Goal: Navigation & Orientation: Find specific page/section

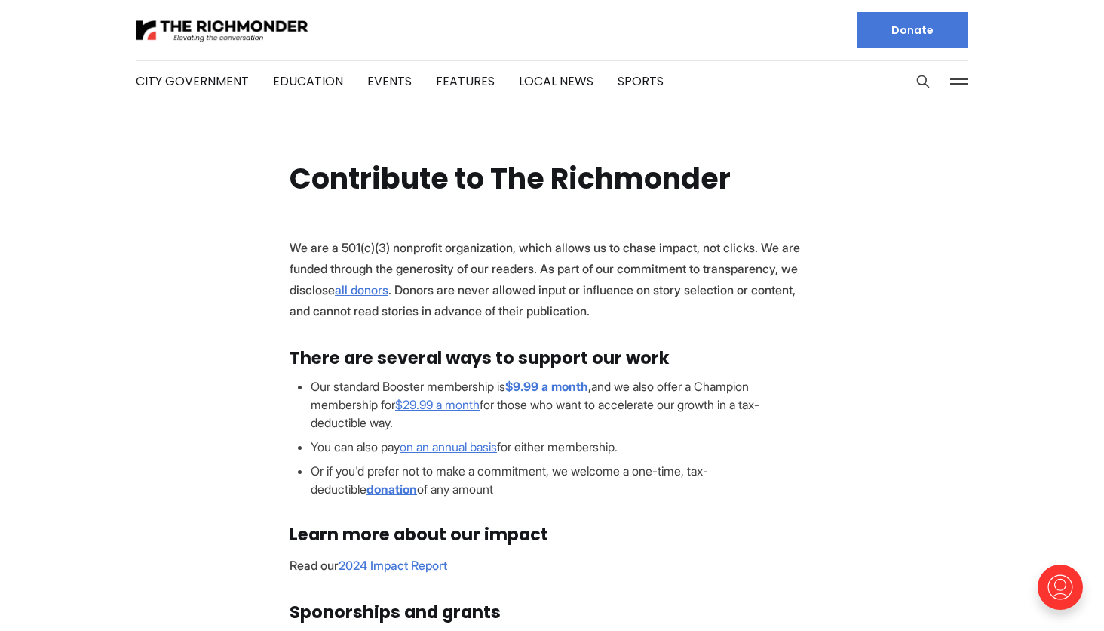
click at [963, 78] on button at bounding box center [959, 81] width 23 height 23
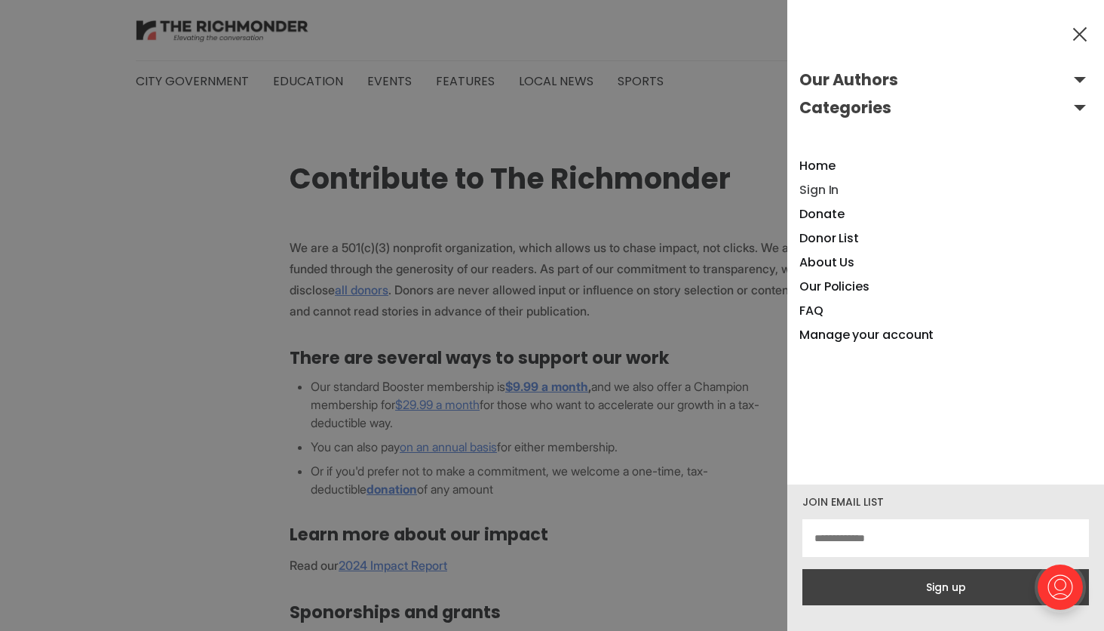
click at [803, 189] on link "Sign In" at bounding box center [819, 189] width 39 height 17
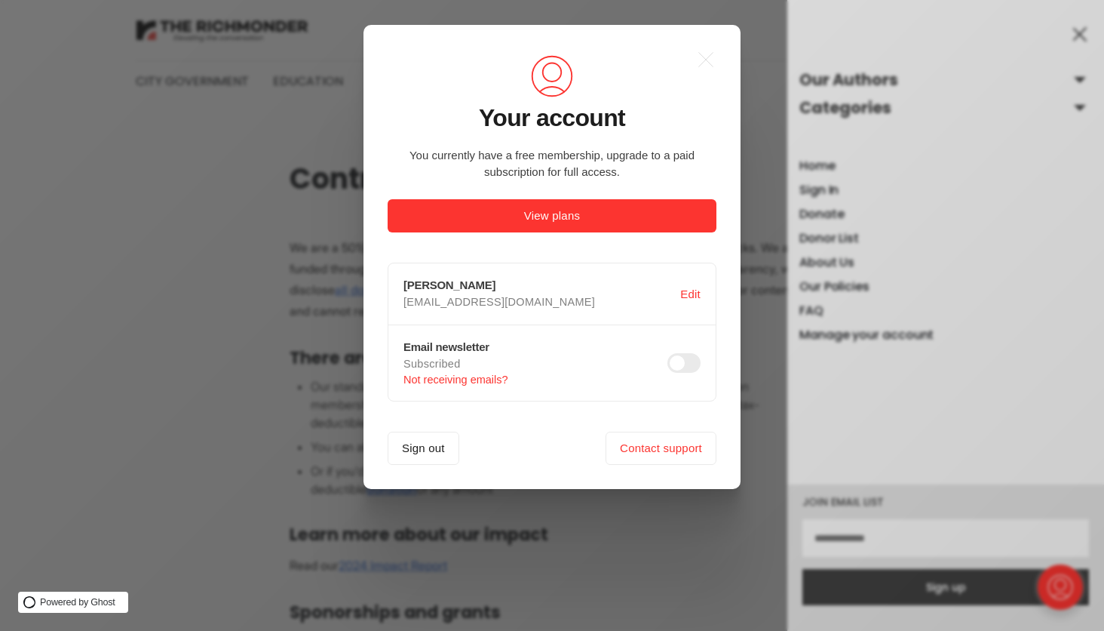
click at [743, 123] on div ".a{fill:none;stroke:currentColor;stroke-linecap:round;stroke-linejoin:round;str…" at bounding box center [563, 315] width 1127 height 631
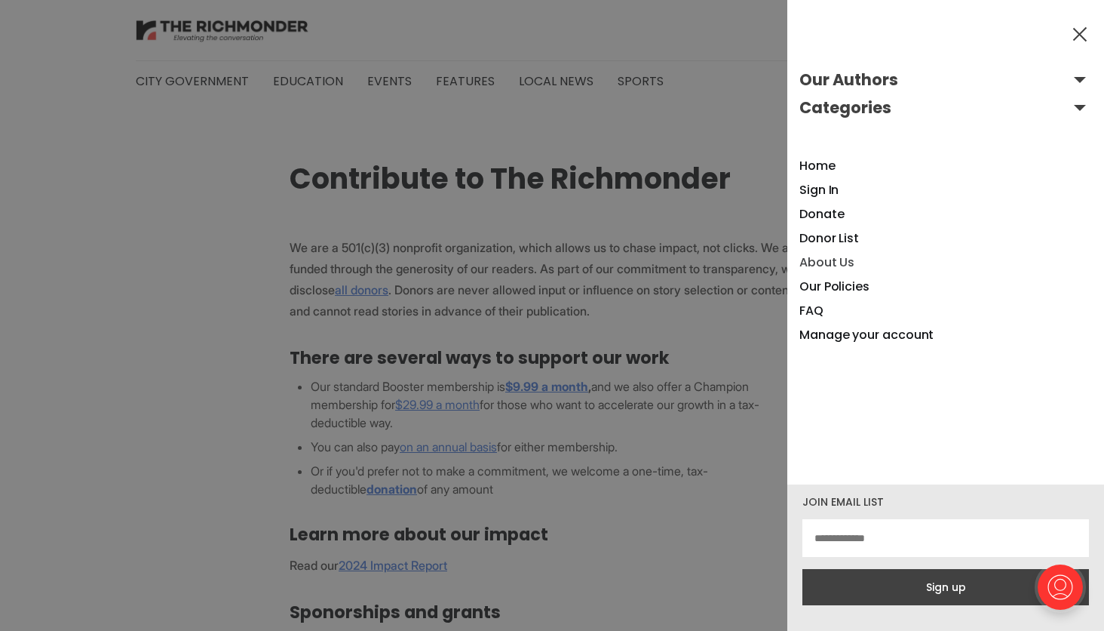
click at [831, 263] on link "About Us" at bounding box center [827, 261] width 55 height 17
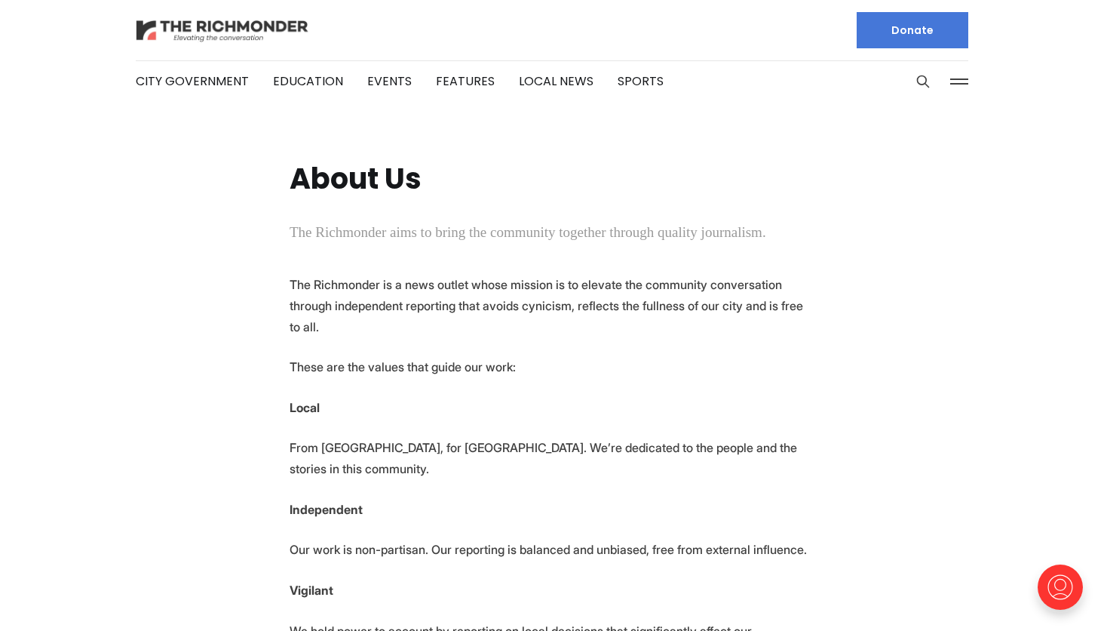
click at [216, 29] on img at bounding box center [222, 30] width 173 height 26
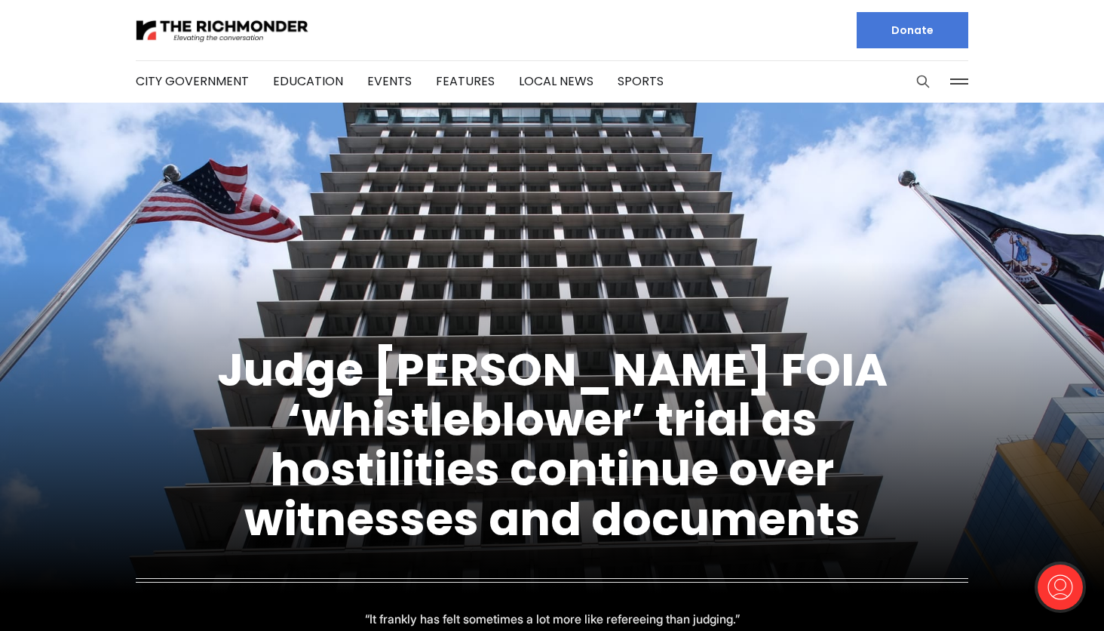
click at [922, 78] on icon "Search this site" at bounding box center [923, 81] width 15 height 15
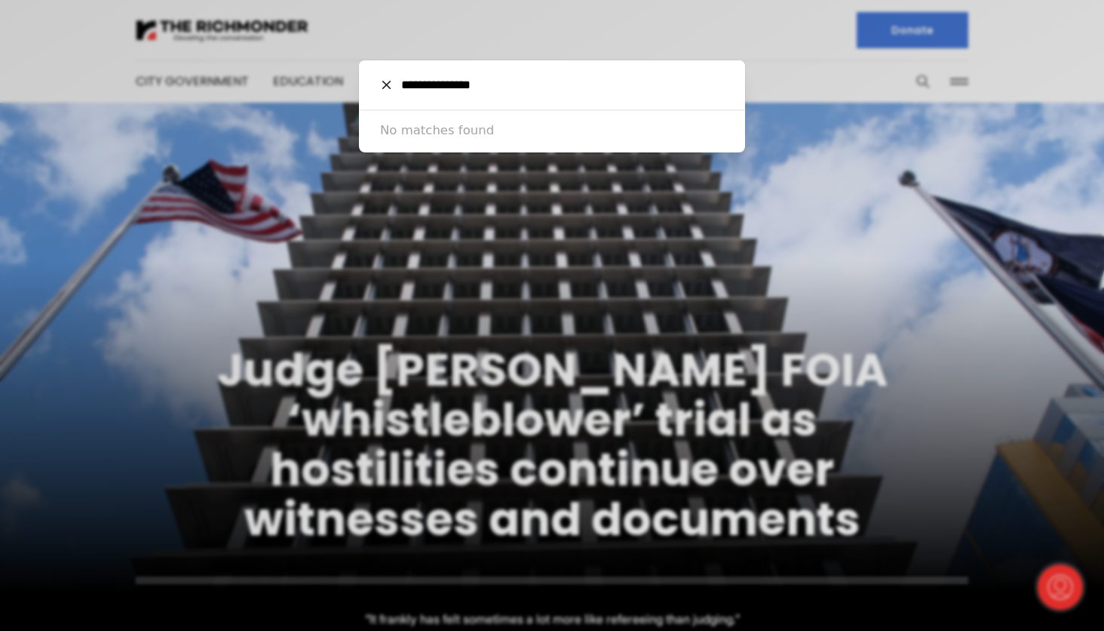
type input "**********"
click at [389, 84] on icon at bounding box center [386, 85] width 8 height 8
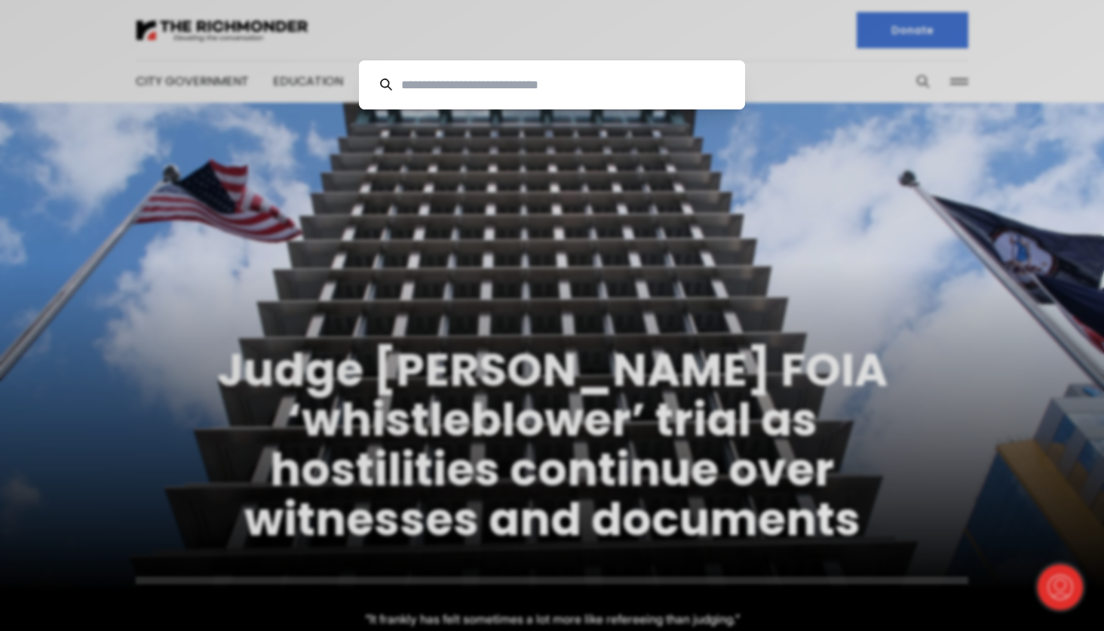
click at [687, 38] on div "Cancel" at bounding box center [552, 315] width 1104 height 631
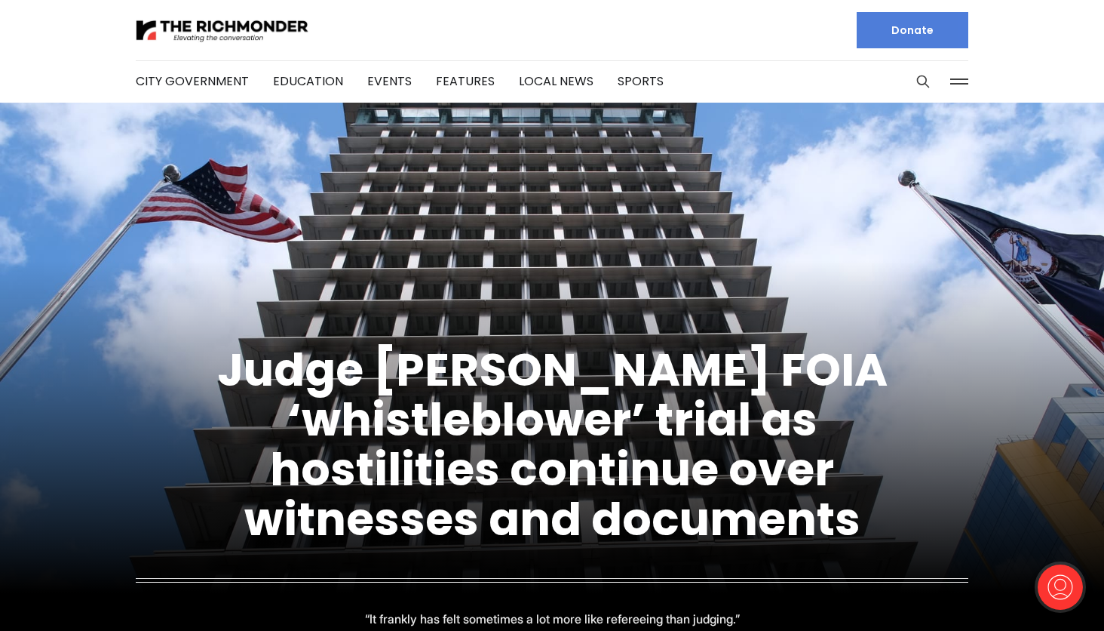
click at [886, 31] on link "Donate" at bounding box center [913, 30] width 112 height 36
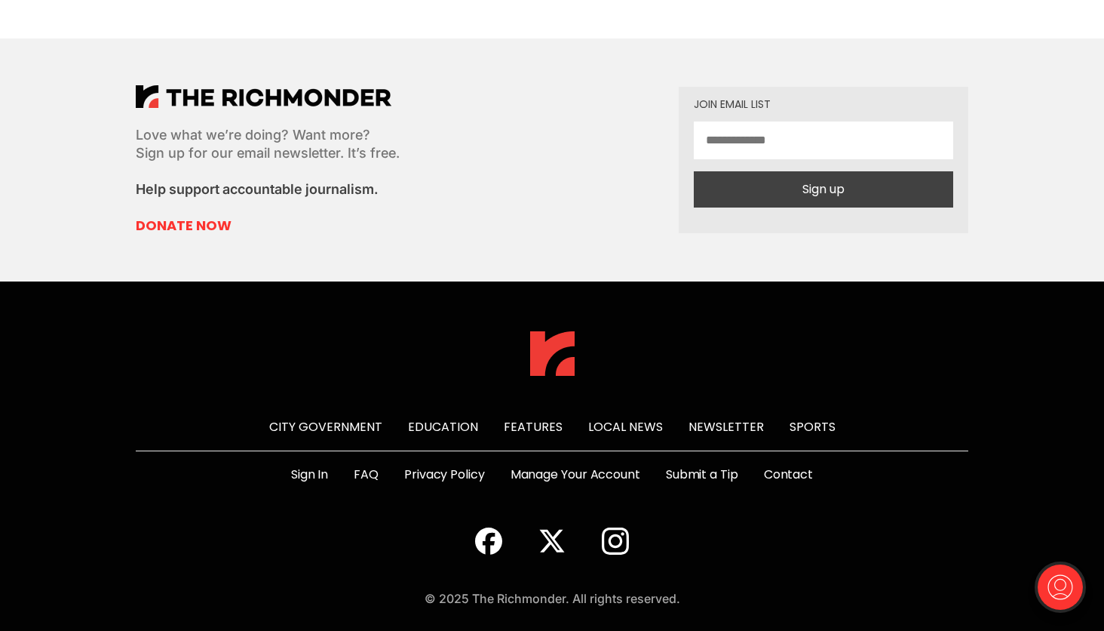
scroll to position [886, 0]
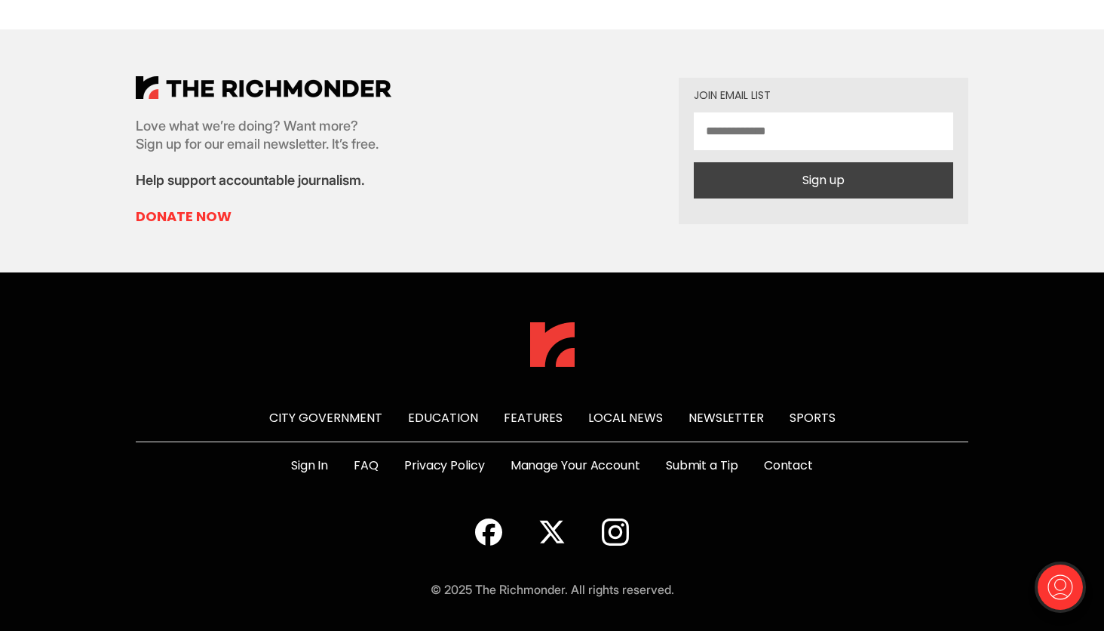
click at [780, 465] on link "Contact" at bounding box center [788, 465] width 49 height 18
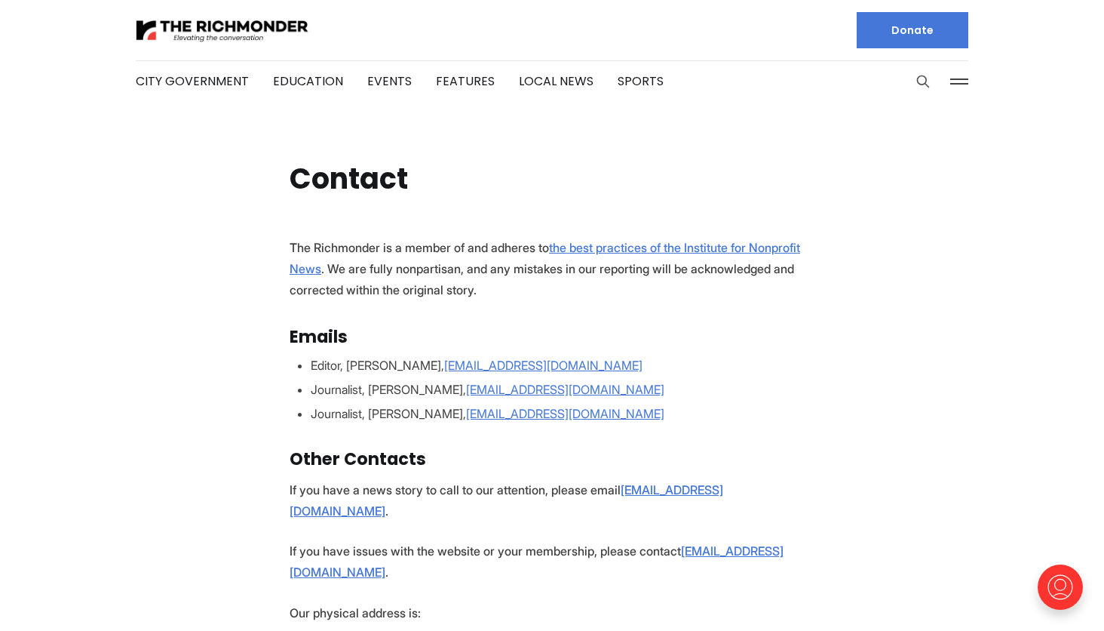
click at [923, 84] on icon "Search this site" at bounding box center [923, 81] width 11 height 11
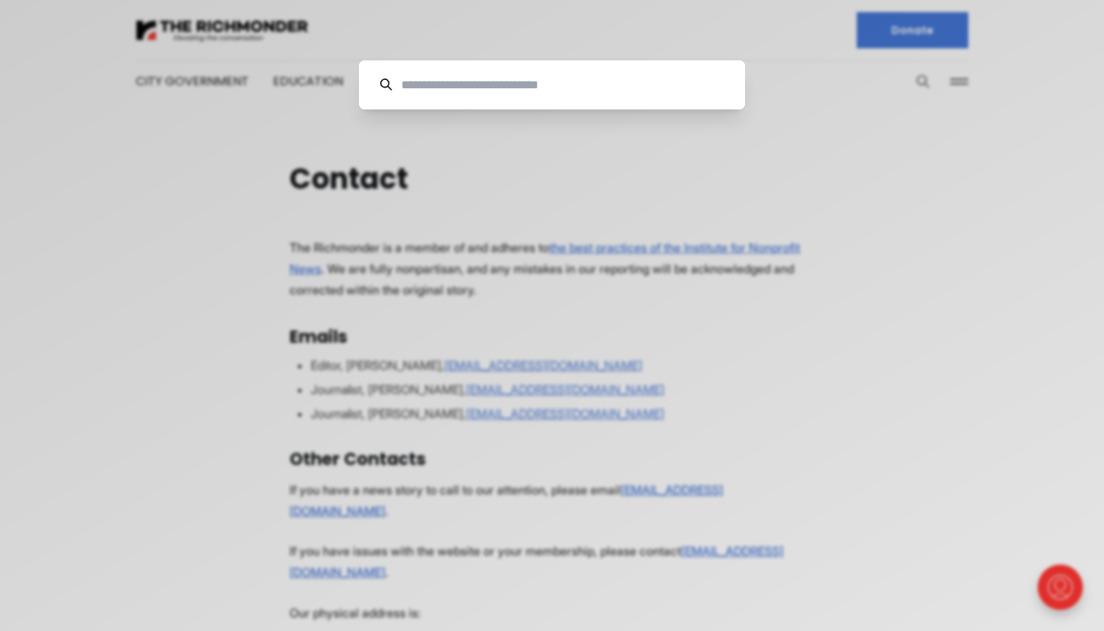
type input "*"
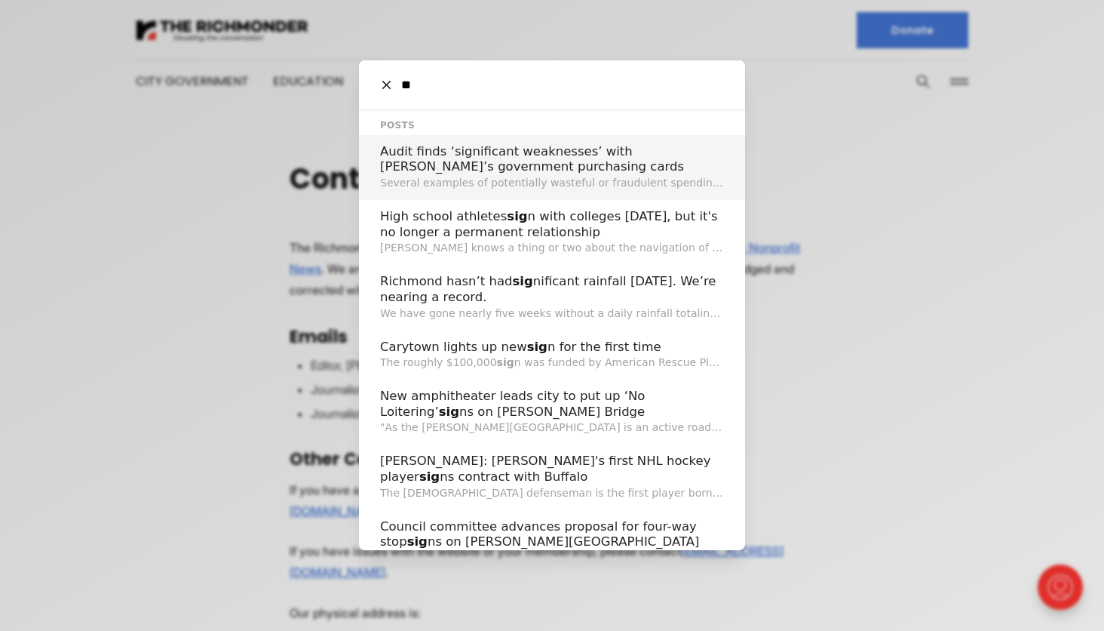
type input "*"
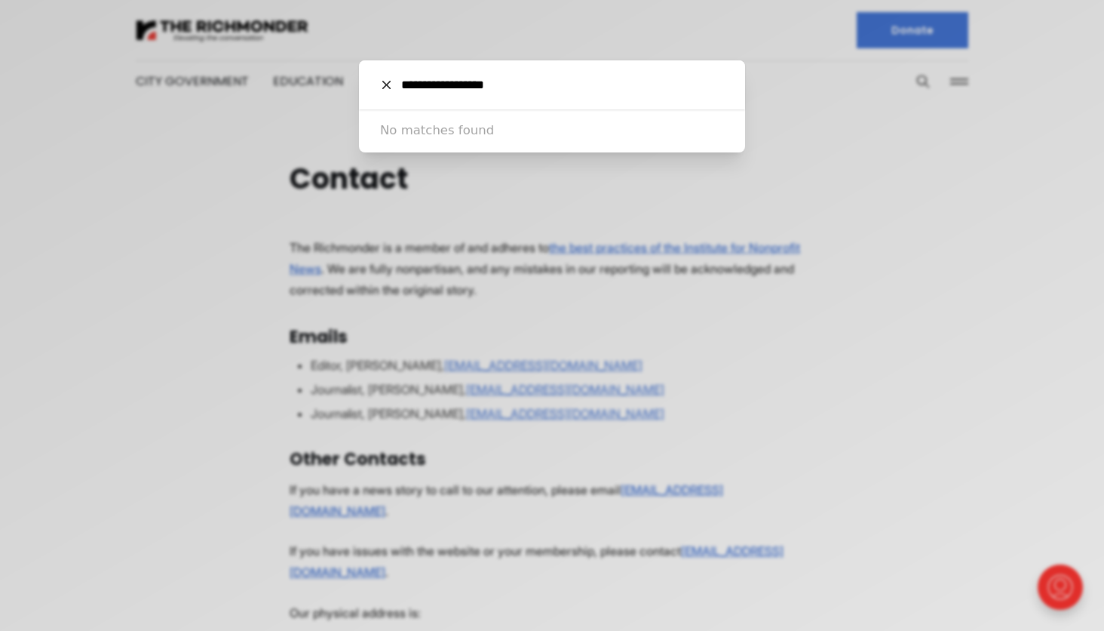
type input "**********"
click at [520, 63] on input "**********" at bounding box center [558, 84] width 332 height 49
click at [387, 81] on icon at bounding box center [386, 85] width 8 height 8
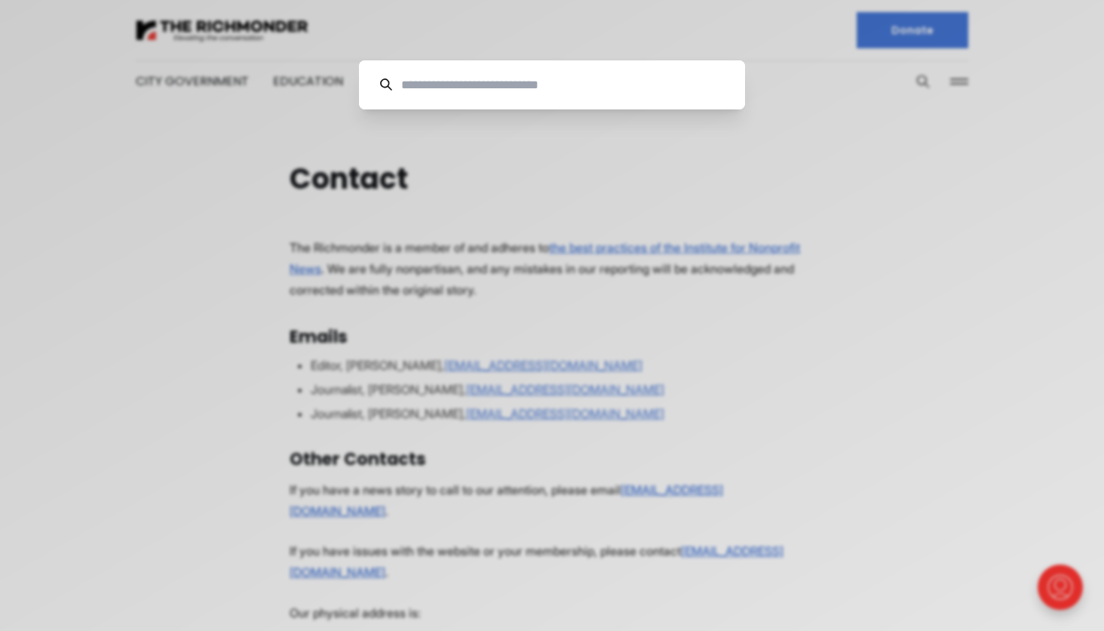
click at [787, 446] on div "Cancel" at bounding box center [552, 315] width 1104 height 631
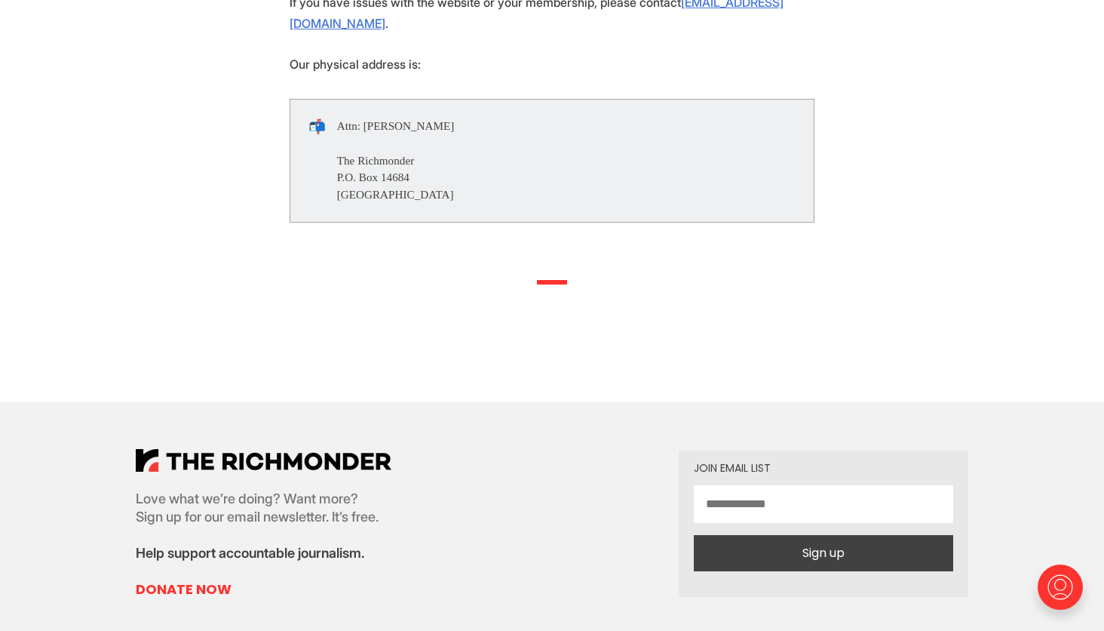
scroll to position [551, 0]
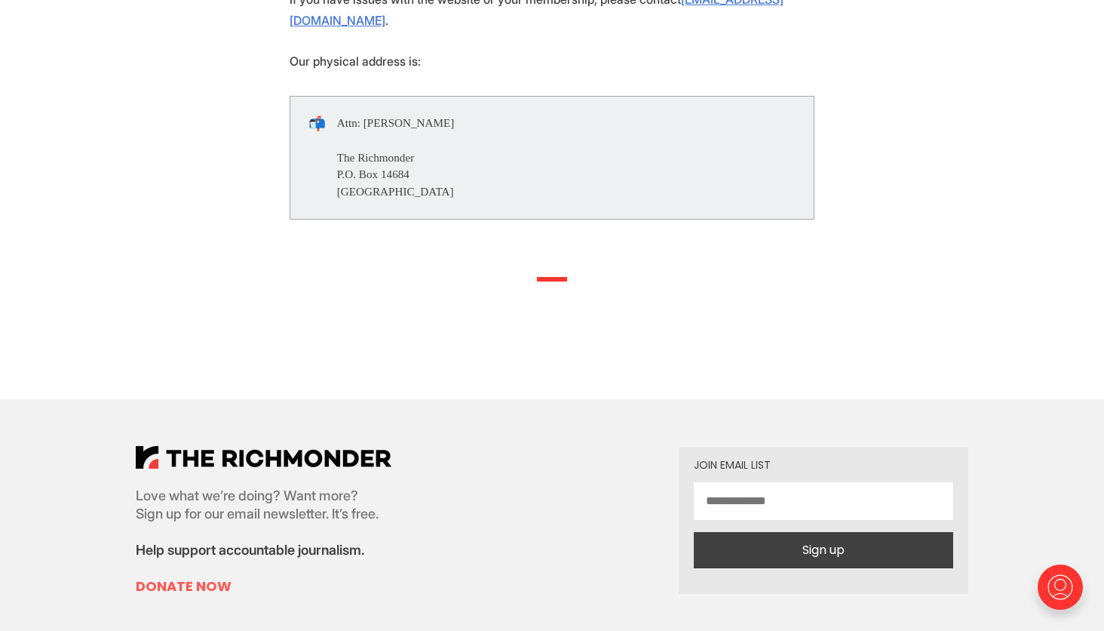
click at [198, 577] on link "Donate Now" at bounding box center [264, 586] width 256 height 18
